Goal: Task Accomplishment & Management: Complete application form

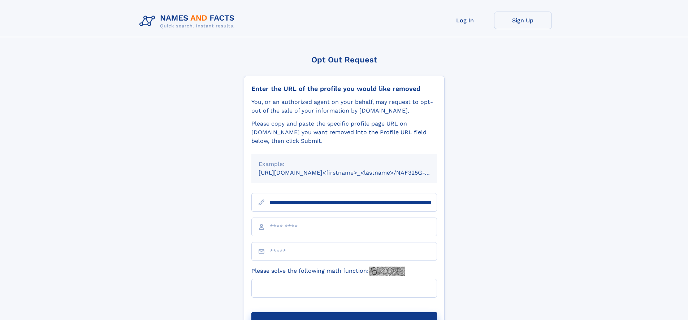
scroll to position [0, 92]
type input "**********"
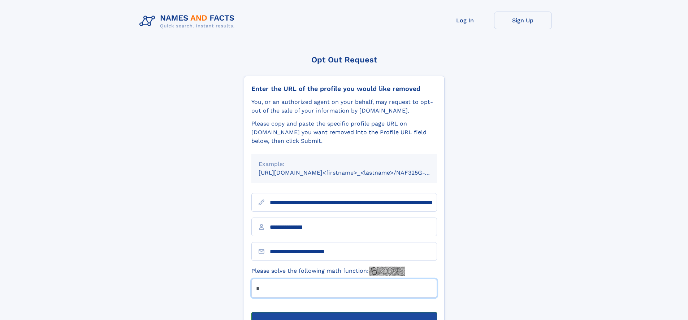
type input "*"
click at [344, 312] on button "Submit Opt Out Request" at bounding box center [344, 323] width 186 height 23
